Goal: Find specific page/section

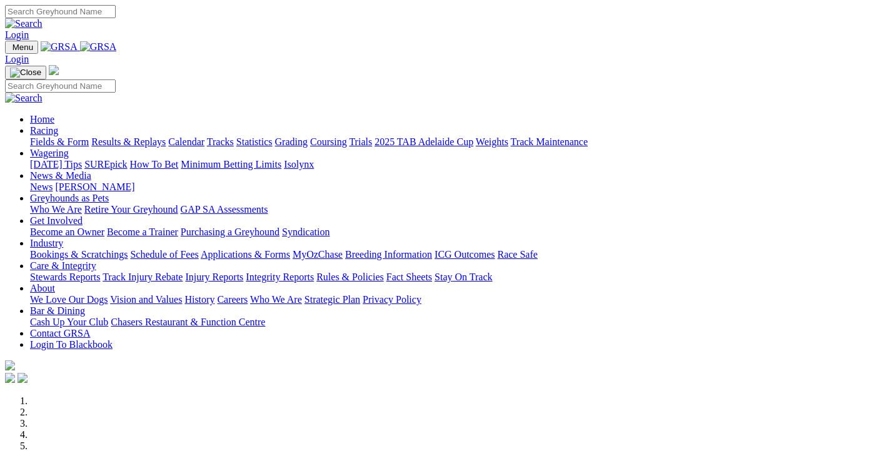
click at [30, 136] on link "Fields & Form" at bounding box center [59, 141] width 59 height 11
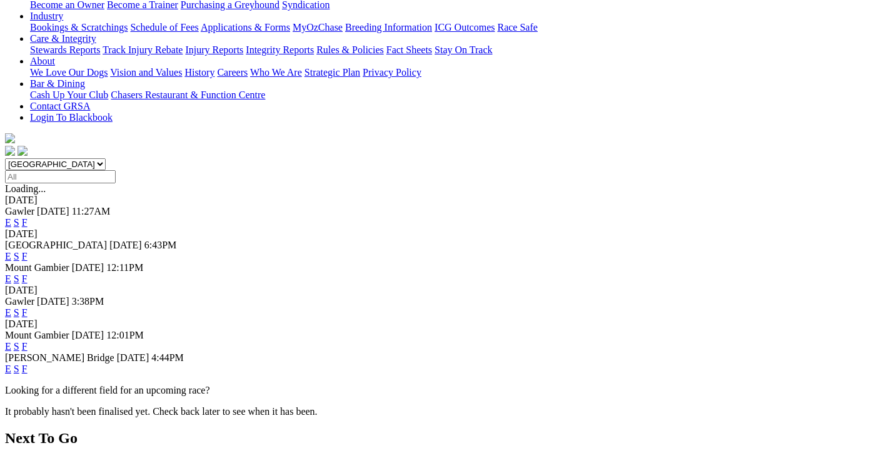
scroll to position [250, 0]
click at [28, 363] on link "F" at bounding box center [25, 368] width 6 height 11
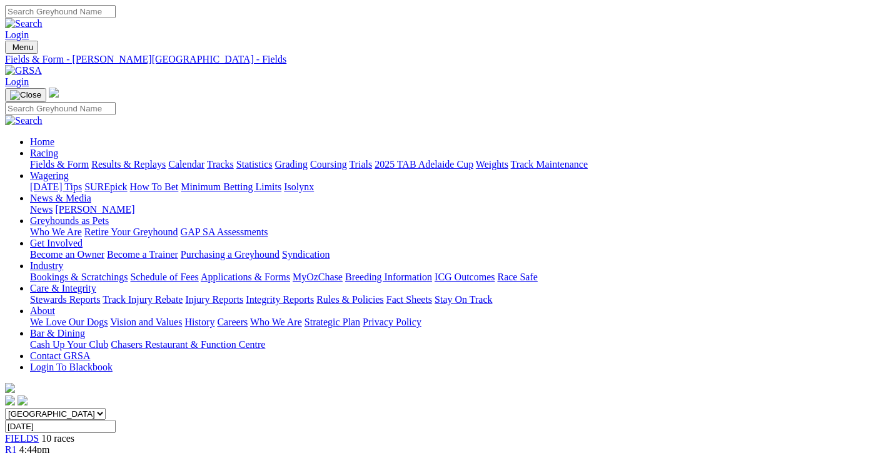
click at [81, 159] on link "Fields & Form" at bounding box center [59, 164] width 59 height 11
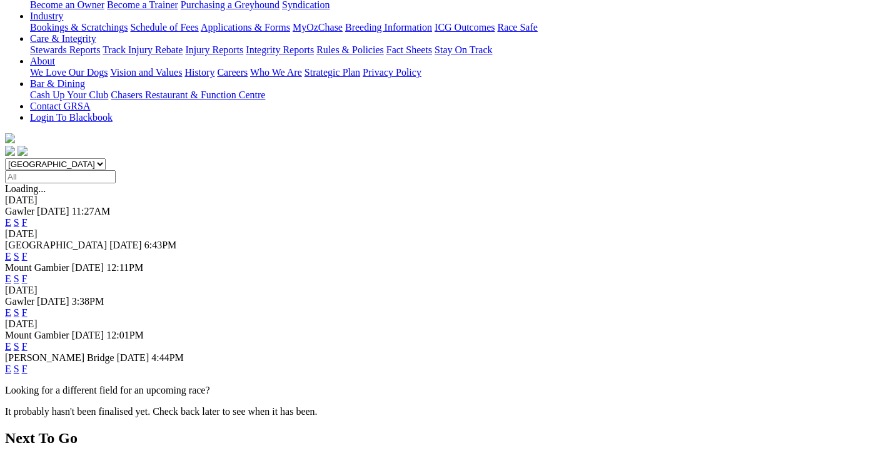
scroll to position [250, 0]
click at [28, 306] on link "F" at bounding box center [25, 311] width 6 height 11
